Goal: Find specific page/section: Find specific page/section

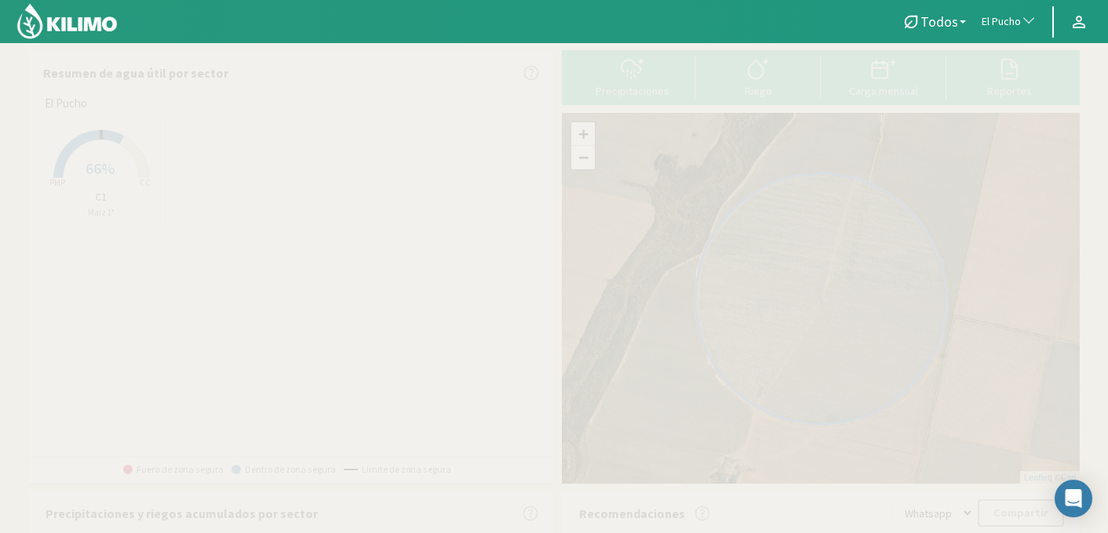
click at [1013, 26] on span "El Pucho" at bounding box center [1000, 22] width 39 height 16
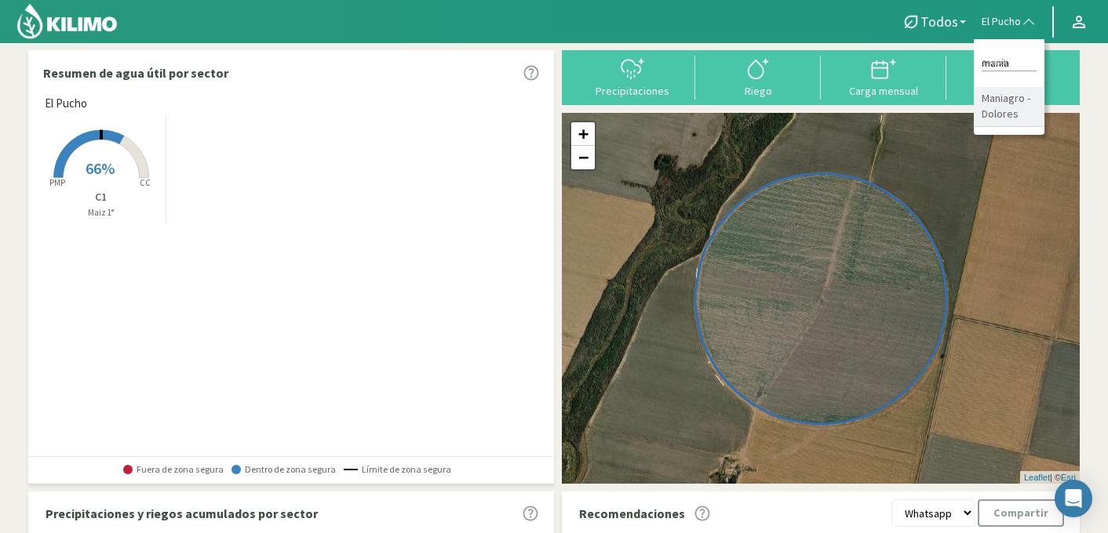
type input "mania"
click at [1013, 104] on li "Maniagro - Dolores" at bounding box center [1009, 107] width 71 height 40
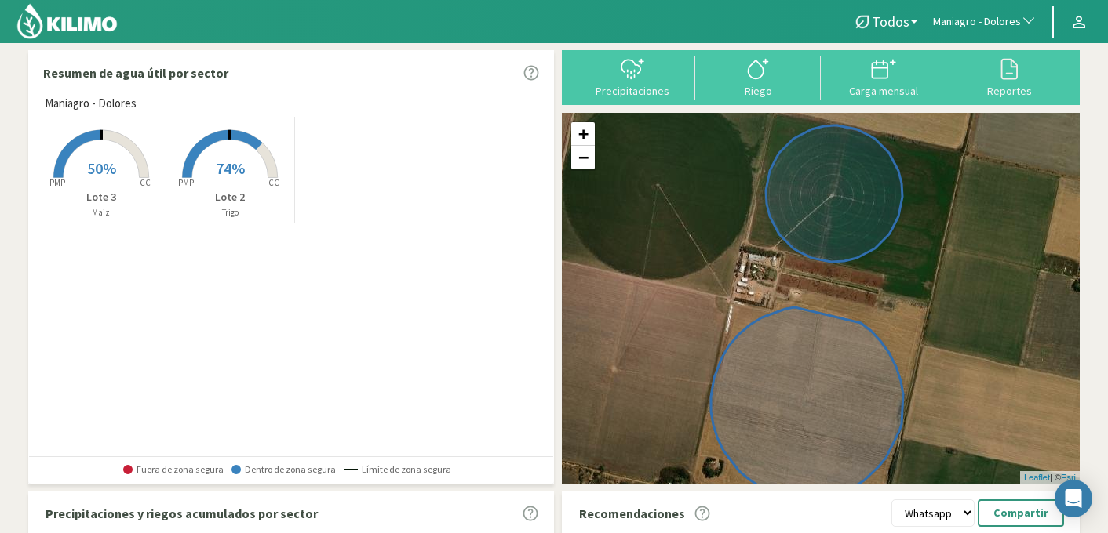
click at [103, 167] on span "50%" at bounding box center [101, 168] width 29 height 20
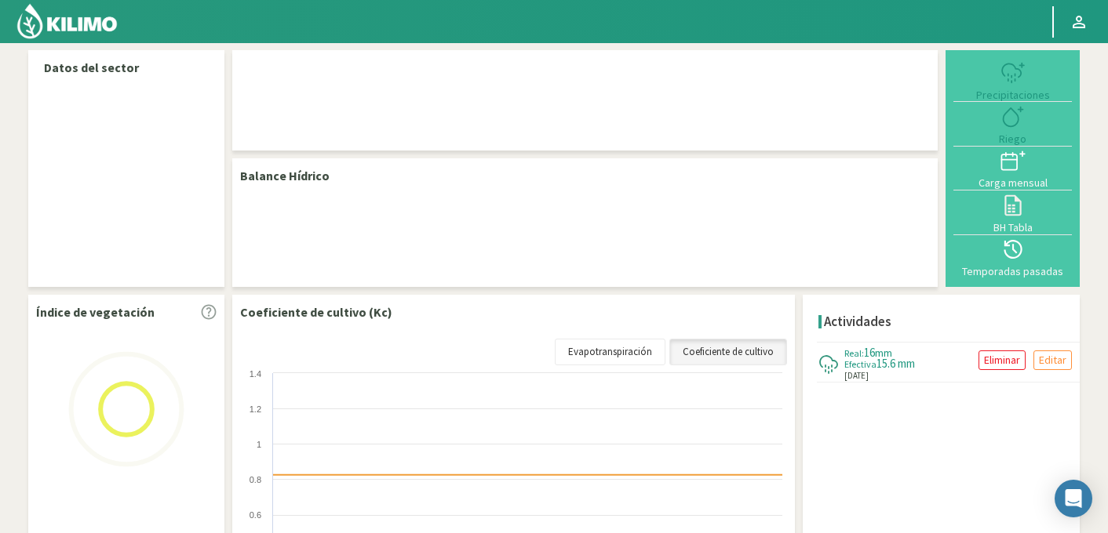
select select "209: Object"
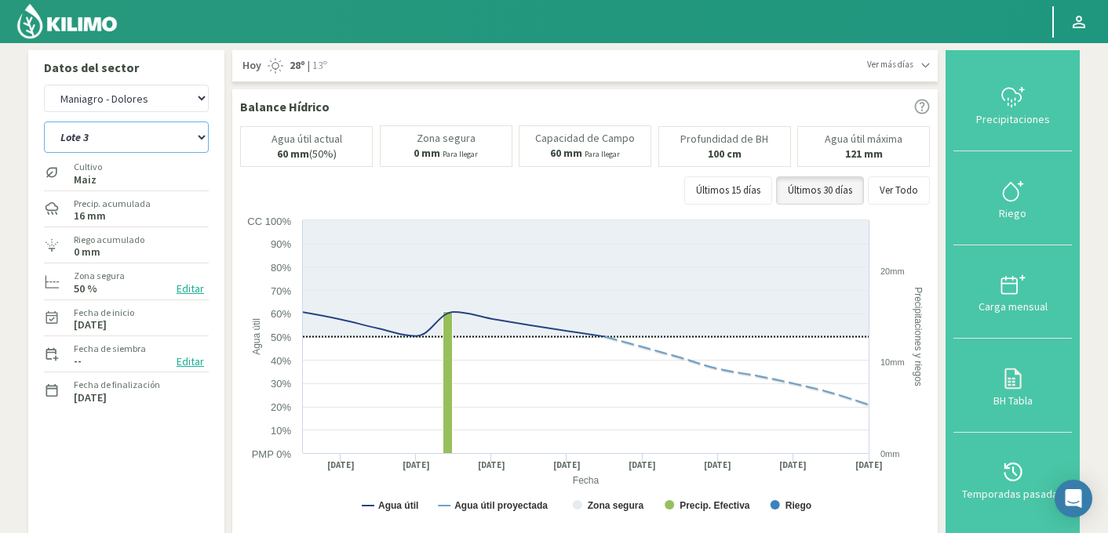
click at [166, 144] on select "Lote 2 Lote 3" at bounding box center [126, 137] width 165 height 31
click at [44, 122] on select "Lote 2 Lote 3" at bounding box center [126, 137] width 165 height 31
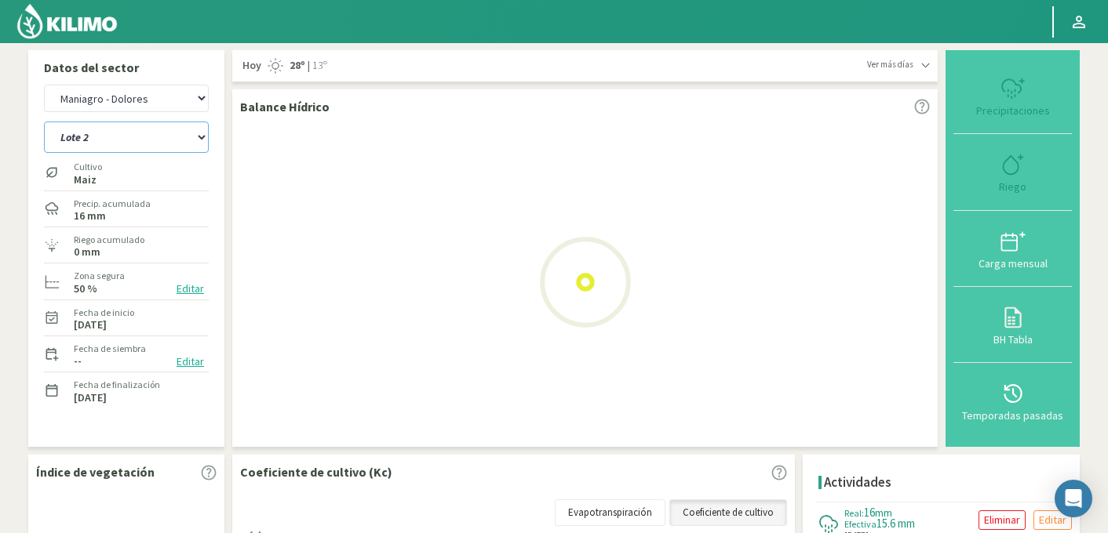
select select "1: Object"
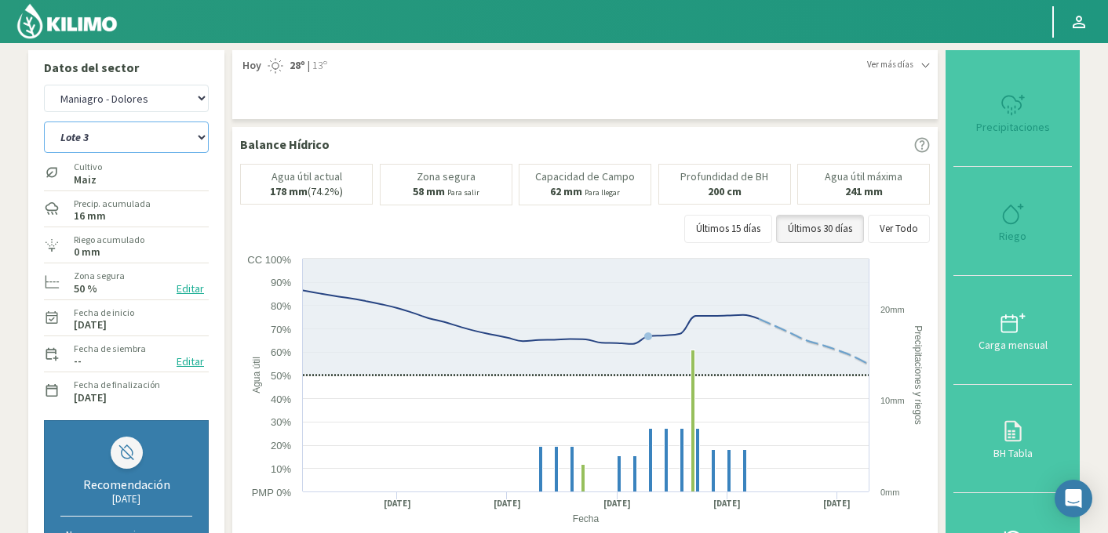
select select "497: Object"
select select "2: Object"
